Goal: Obtain resource: Obtain resource

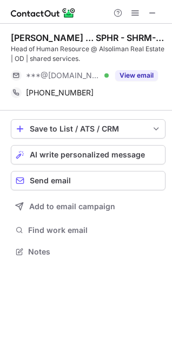
scroll to position [244, 172]
click at [149, 13] on span at bounding box center [152, 13] width 9 height 9
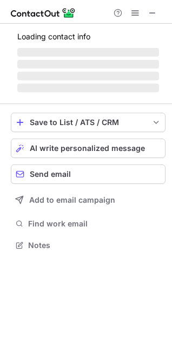
scroll to position [244, 172]
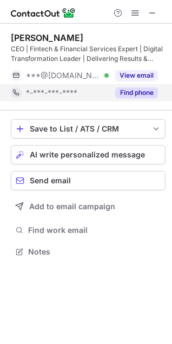
click at [125, 91] on button "Find phone" at bounding box center [136, 92] width 43 height 11
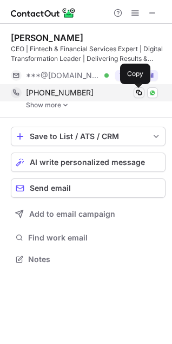
click at [140, 91] on span at bounding box center [138, 93] width 9 height 9
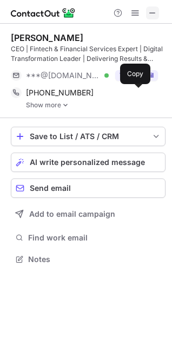
click at [151, 17] on span at bounding box center [152, 13] width 9 height 9
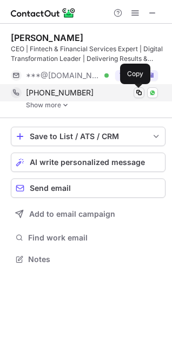
click at [142, 94] on span at bounding box center [138, 93] width 9 height 9
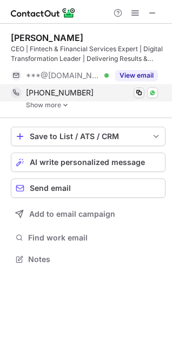
click at [139, 93] on span at bounding box center [138, 93] width 9 height 9
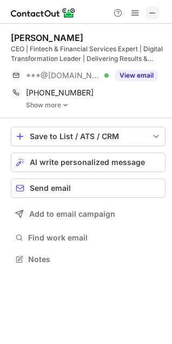
click at [148, 12] on span at bounding box center [152, 13] width 9 height 9
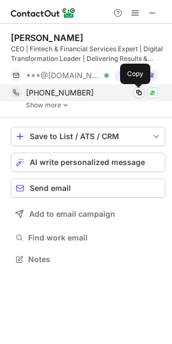
click at [138, 93] on span at bounding box center [138, 93] width 9 height 9
click at [136, 93] on span at bounding box center [138, 93] width 9 height 9
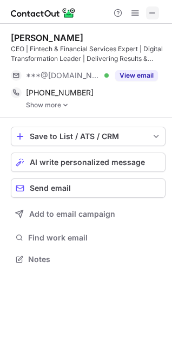
click at [158, 13] on button at bounding box center [152, 12] width 13 height 13
click at [155, 12] on span at bounding box center [152, 13] width 9 height 9
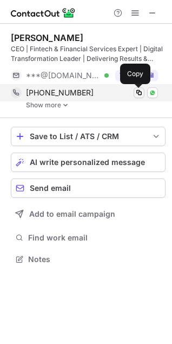
click at [139, 96] on span at bounding box center [138, 93] width 9 height 9
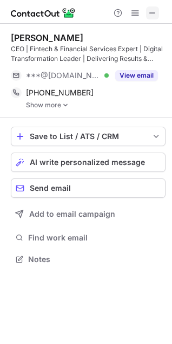
click at [158, 9] on button at bounding box center [152, 12] width 13 height 13
click at [152, 17] on span at bounding box center [152, 13] width 9 height 9
click at [153, 9] on span at bounding box center [152, 13] width 9 height 9
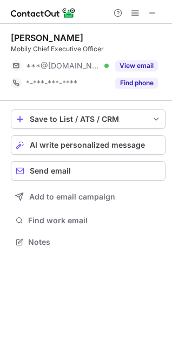
scroll to position [5, 5]
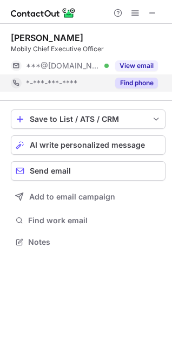
click at [126, 86] on button "Find phone" at bounding box center [136, 83] width 43 height 11
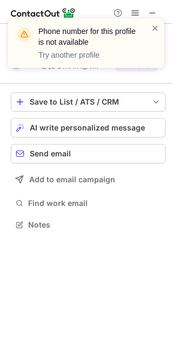
scroll to position [218, 172]
click at [155, 25] on span at bounding box center [155, 28] width 9 height 11
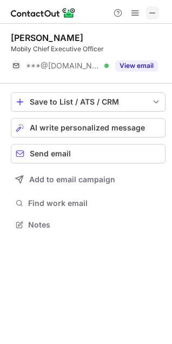
click at [146, 11] on button at bounding box center [152, 12] width 13 height 13
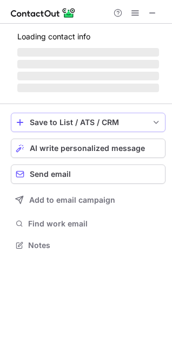
scroll to position [5, 5]
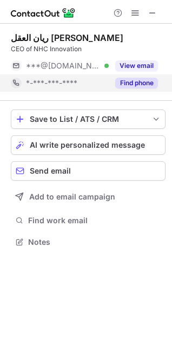
click at [133, 86] on button "Find phone" at bounding box center [136, 83] width 43 height 11
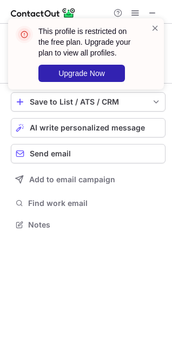
scroll to position [218, 172]
click at [155, 28] on span at bounding box center [155, 28] width 9 height 11
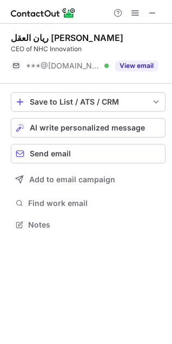
click at [153, 10] on div "This profile is restricted on the free plan. Upgrade your plan to view all prof…" at bounding box center [85, 59] width 173 height 102
click at [157, 12] on button at bounding box center [152, 12] width 13 height 13
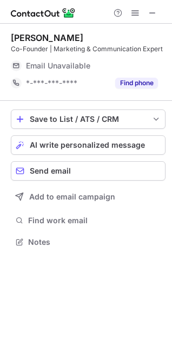
scroll to position [235, 172]
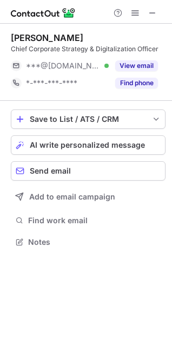
scroll to position [235, 172]
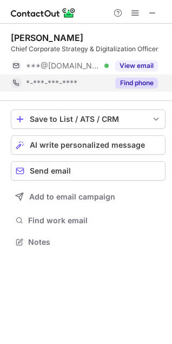
click at [125, 78] on button "Find phone" at bounding box center [136, 83] width 43 height 11
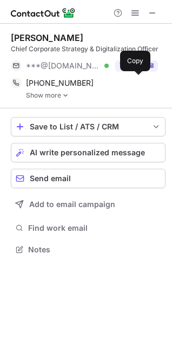
scroll to position [242, 172]
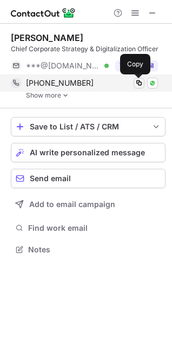
click at [138, 79] on span at bounding box center [138, 83] width 9 height 9
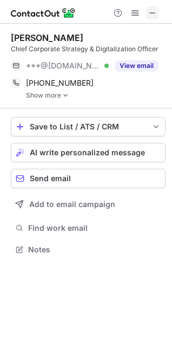
click at [152, 14] on span at bounding box center [152, 13] width 9 height 9
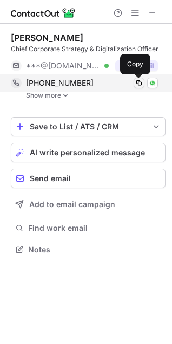
click at [139, 85] on span at bounding box center [138, 83] width 9 height 9
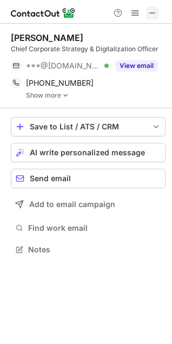
click at [148, 11] on span at bounding box center [152, 13] width 9 height 9
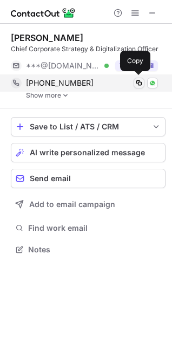
click at [136, 83] on span at bounding box center [138, 83] width 9 height 9
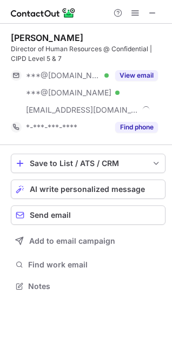
scroll to position [279, 172]
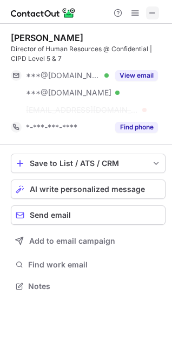
click at [153, 17] on span at bounding box center [152, 13] width 9 height 9
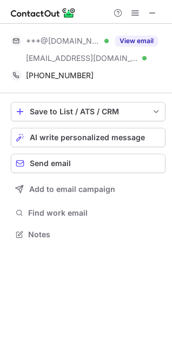
scroll to position [227, 172]
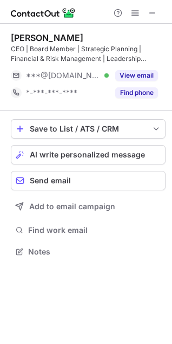
scroll to position [244, 172]
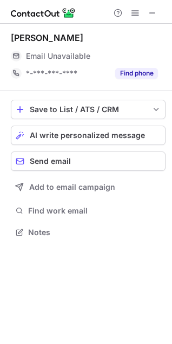
scroll to position [225, 172]
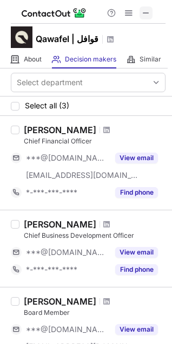
click at [143, 10] on span at bounding box center [145, 13] width 9 height 9
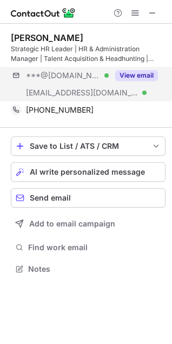
scroll to position [261, 172]
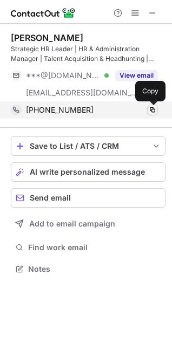
click at [148, 112] on span at bounding box center [152, 110] width 9 height 9
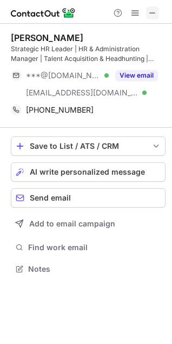
click at [154, 9] on span at bounding box center [152, 13] width 9 height 9
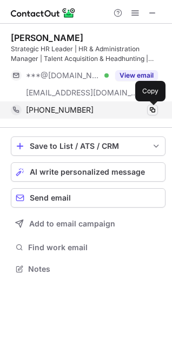
click at [151, 112] on span at bounding box center [152, 110] width 9 height 9
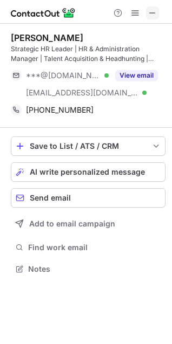
click at [152, 13] on span at bounding box center [152, 13] width 9 height 9
